Goal: Task Accomplishment & Management: Use online tool/utility

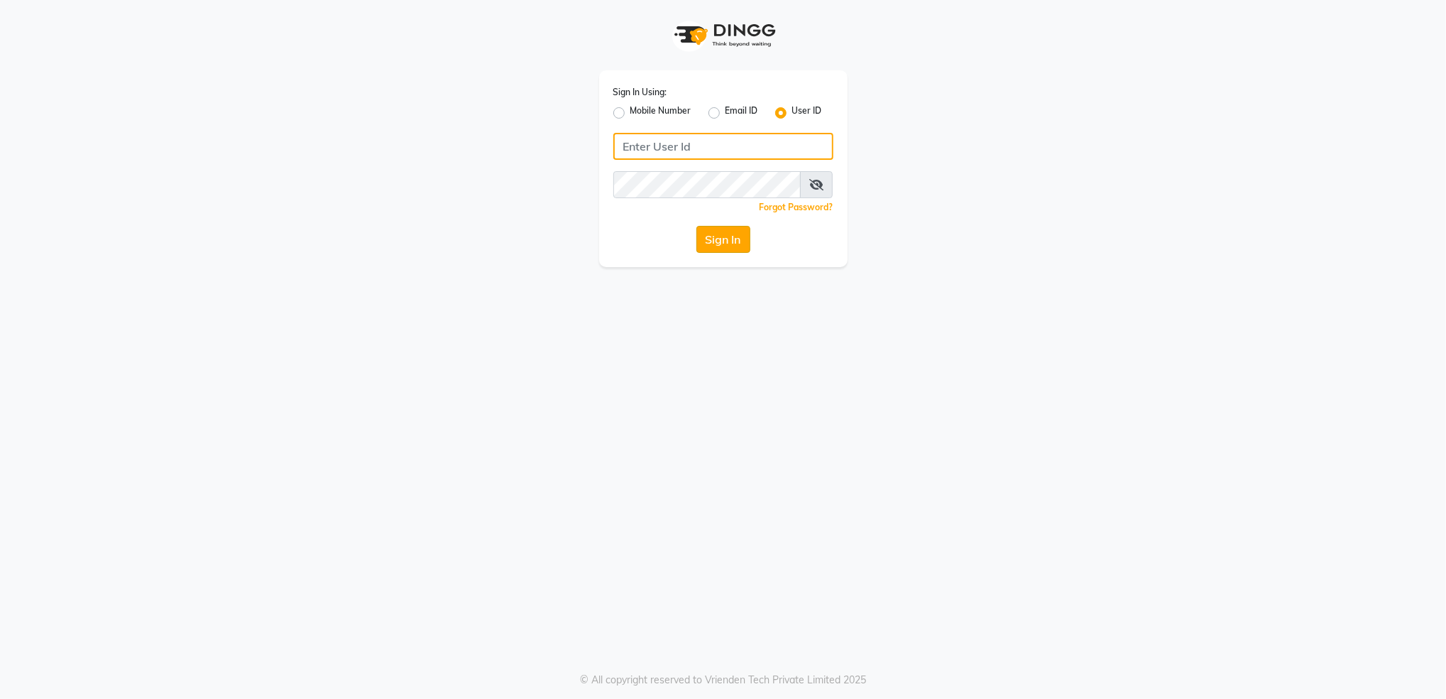
type input "aashisalon"
click at [713, 239] on button "Sign In" at bounding box center [723, 239] width 54 height 27
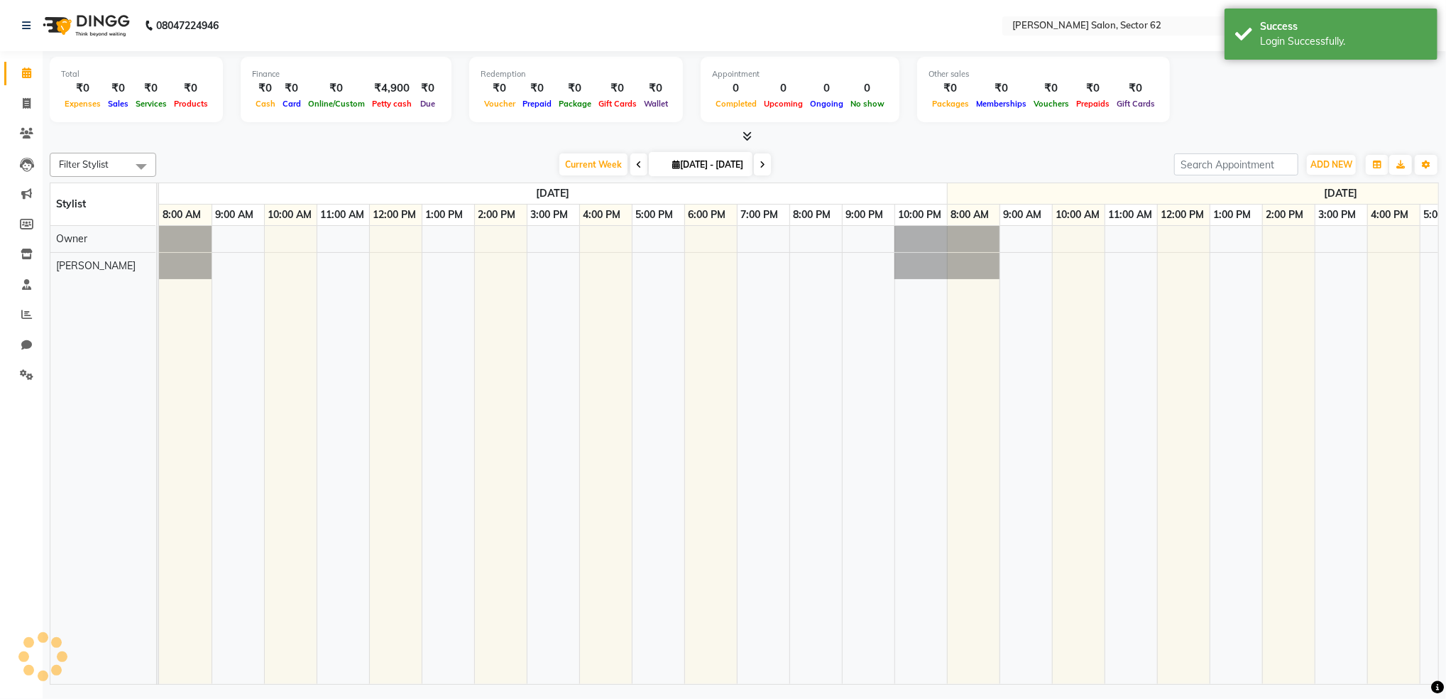
select select "en"
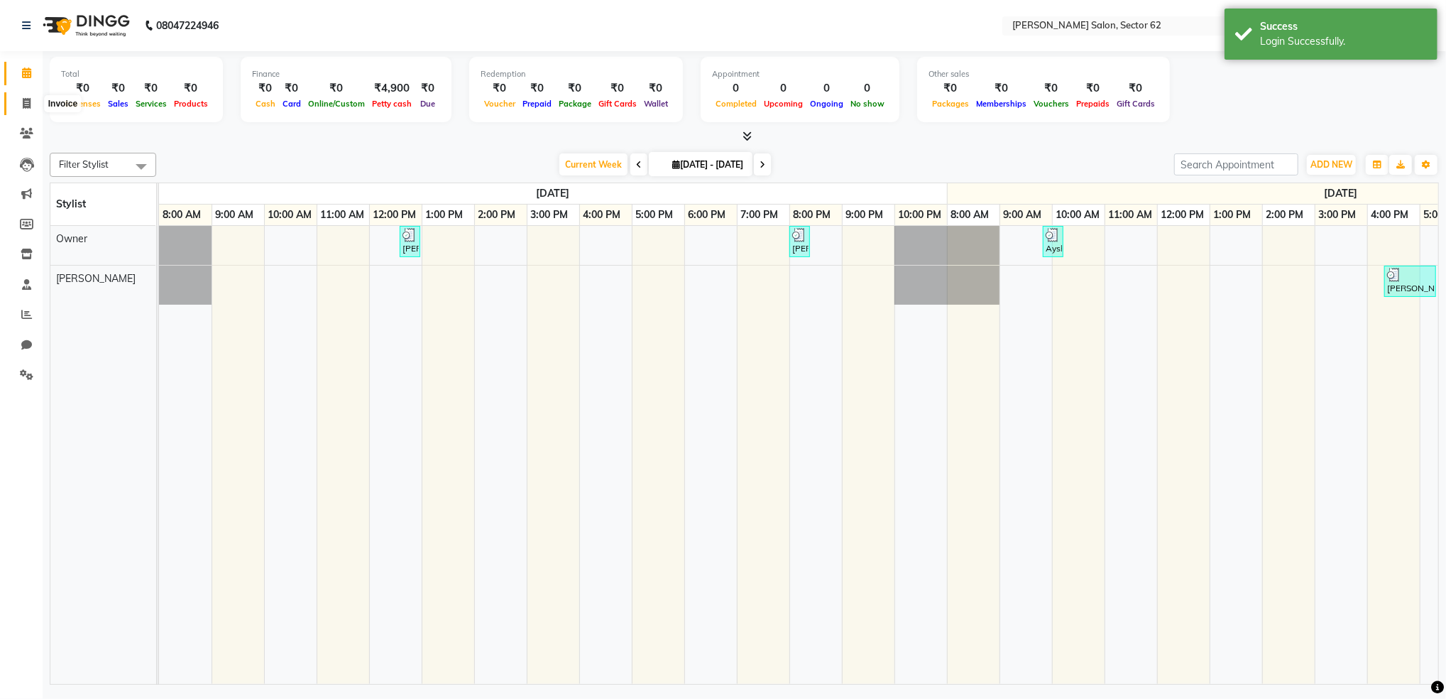
click at [25, 102] on icon at bounding box center [27, 103] width 8 height 11
select select "service"
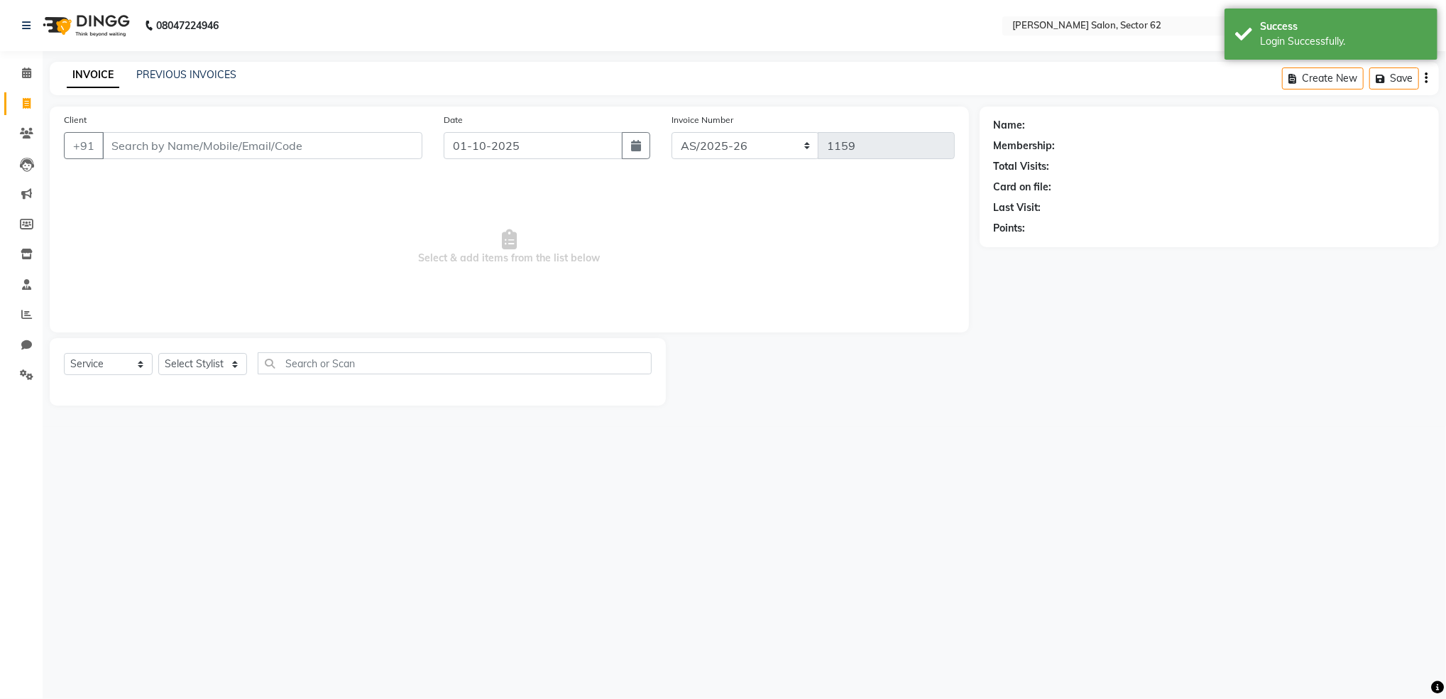
select select "82265"
